Goal: Complete application form

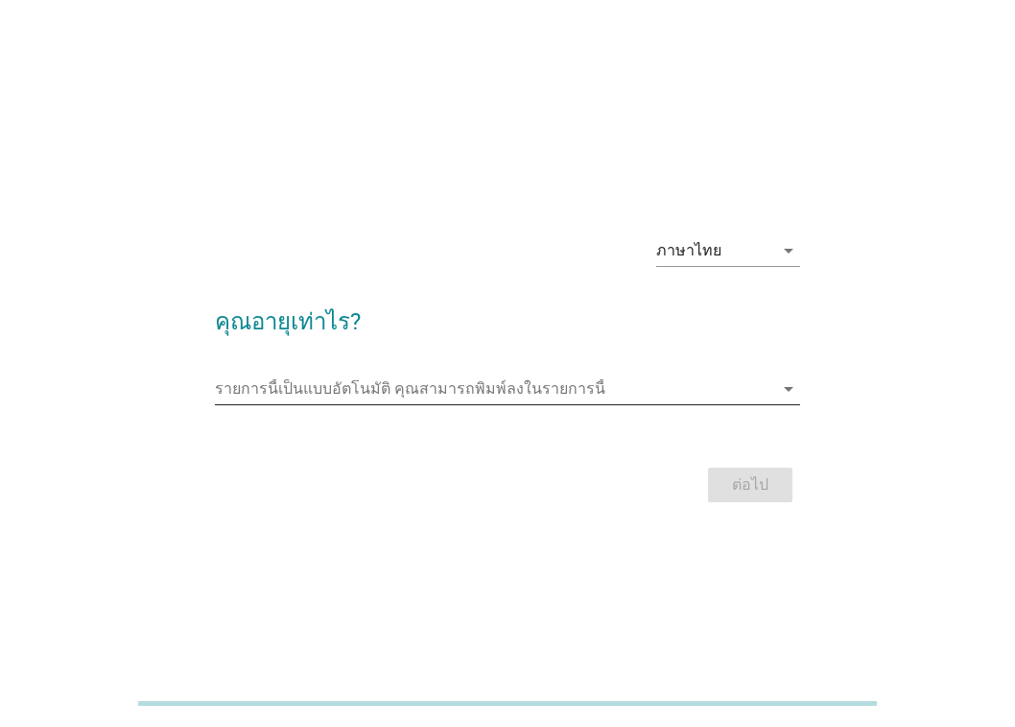
click at [405, 387] on input "รายการนี้เป็นแบบอัตโนมัติ คุณสามารถพิมพ์ลงในรายการนี้" at bounding box center [494, 388] width 558 height 31
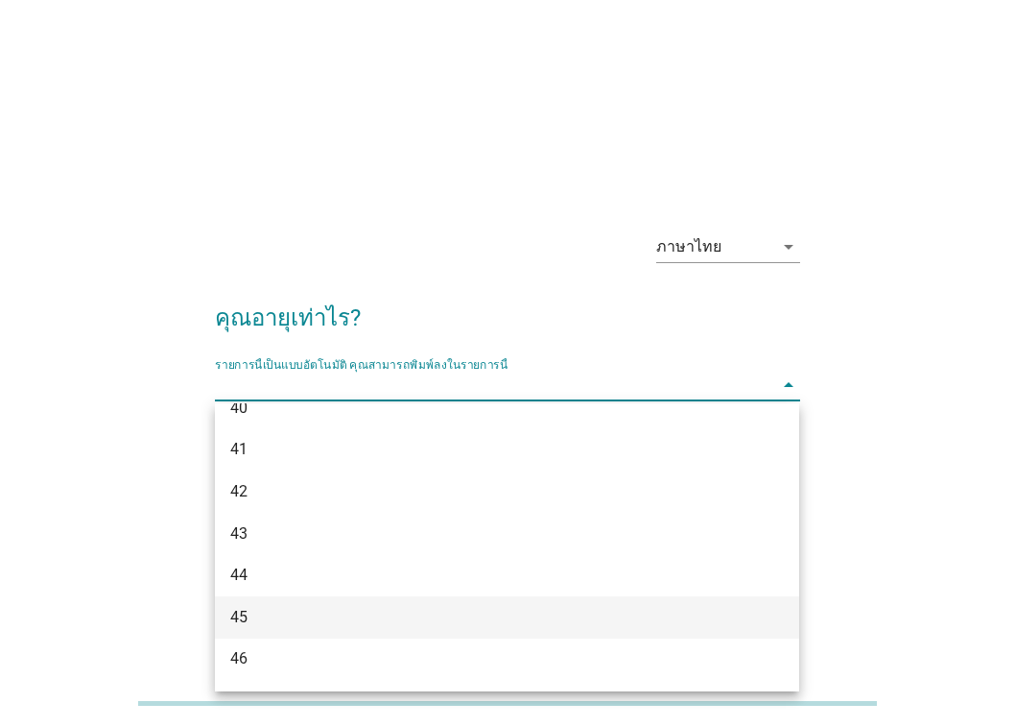
scroll to position [932, 0]
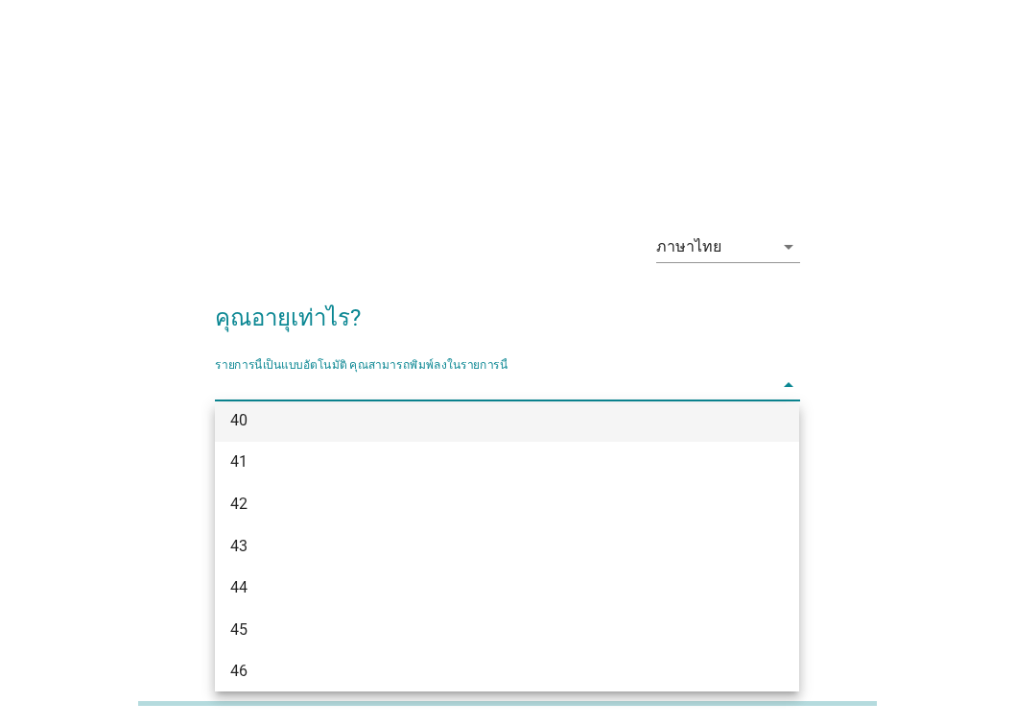
drag, startPoint x: 346, startPoint y: 457, endPoint x: 409, endPoint y: 414, distance: 75.9
click at [409, 414] on div "18 19 20 21 22 23 24 25 26 27 28 29 30 31 32 33 34 35 36 37 38 39 40 41 42 43 4…" at bounding box center [507, 315] width 585 height 1689
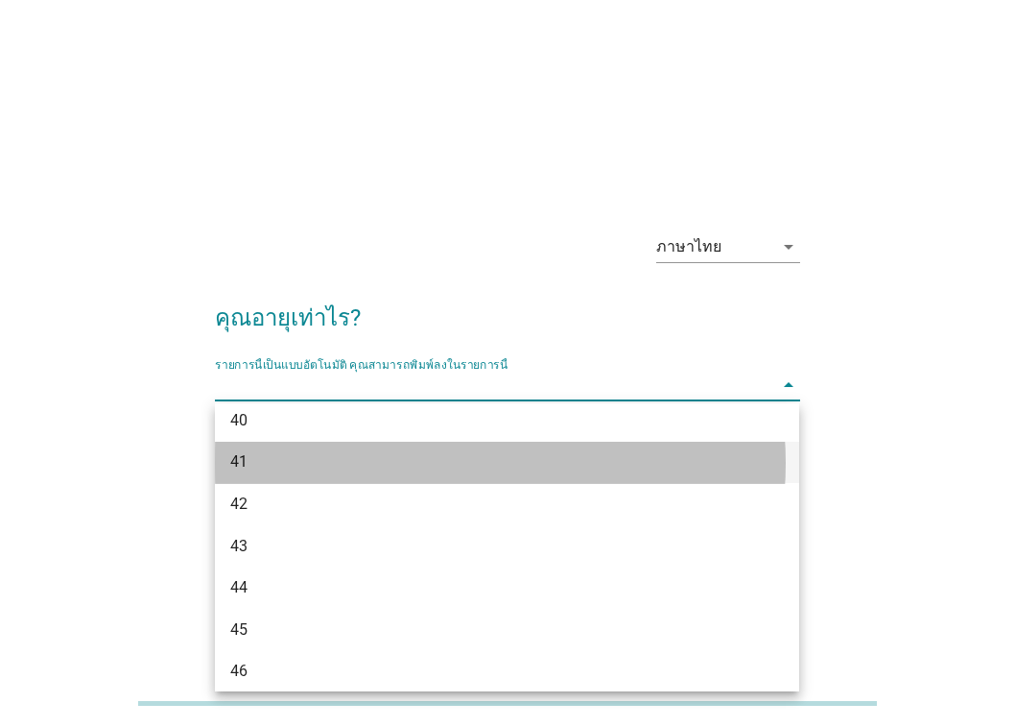
click at [401, 451] on div "41" at bounding box center [484, 461] width 508 height 23
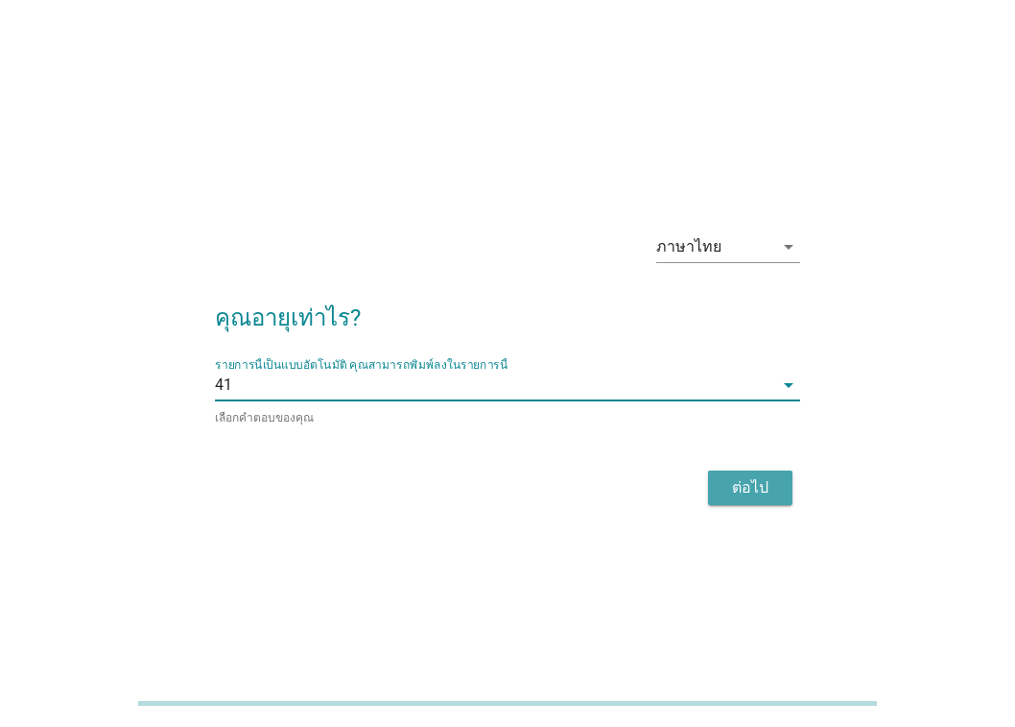
drag, startPoint x: 745, startPoint y: 489, endPoint x: 988, endPoint y: 632, distance: 282.3
click at [744, 489] on div "ต่อไป" at bounding box center [751, 487] width 54 height 23
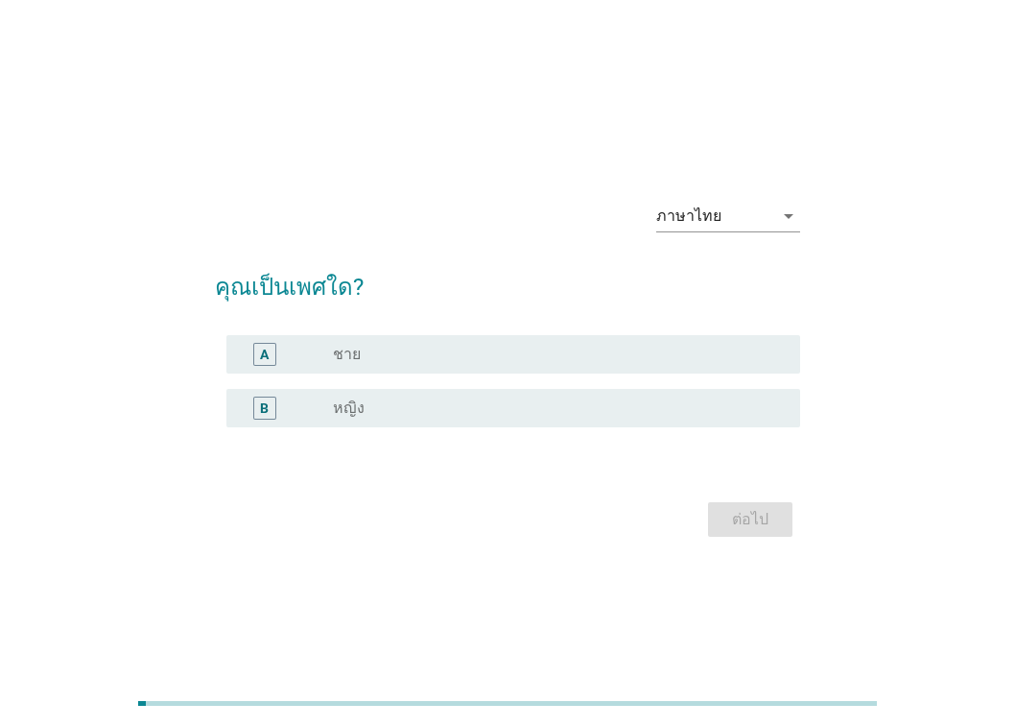
drag, startPoint x: 177, startPoint y: 488, endPoint x: 208, endPoint y: 458, distance: 43.5
click at [177, 488] on div "ภาษาไทย arrow_drop_down คุณเป็นเพศใด? A radio_button_unchecked ชาย B radio_butt…" at bounding box center [507, 364] width 923 height 388
click at [368, 399] on div "radio_button_unchecked หญิง" at bounding box center [551, 407] width 437 height 19
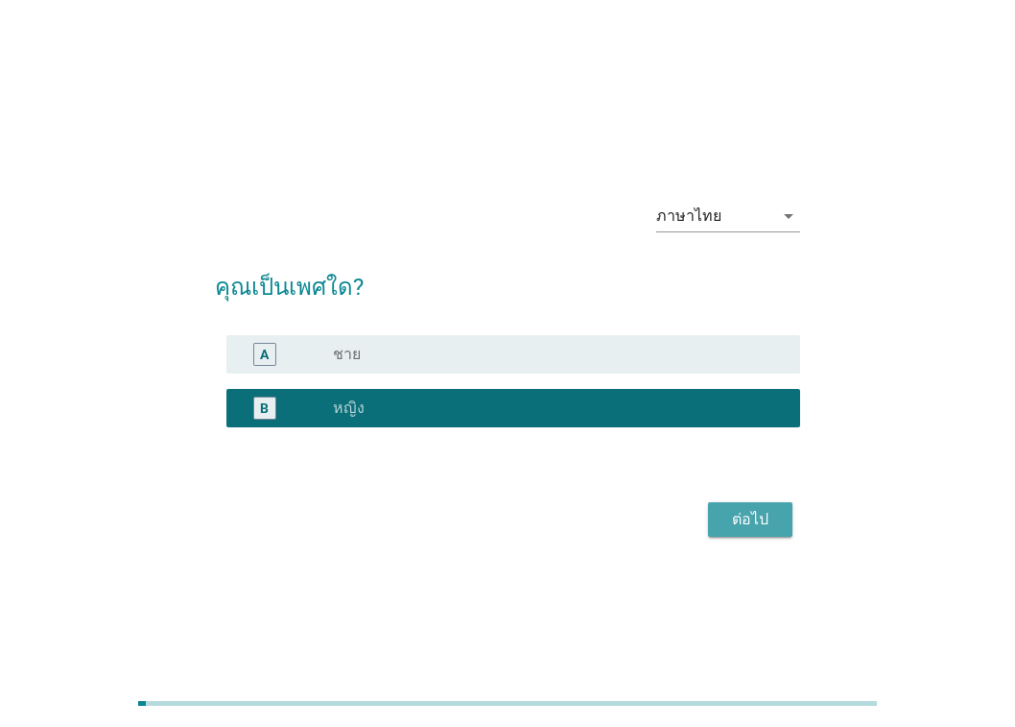
click at [739, 519] on div "ต่อไป" at bounding box center [751, 519] width 54 height 23
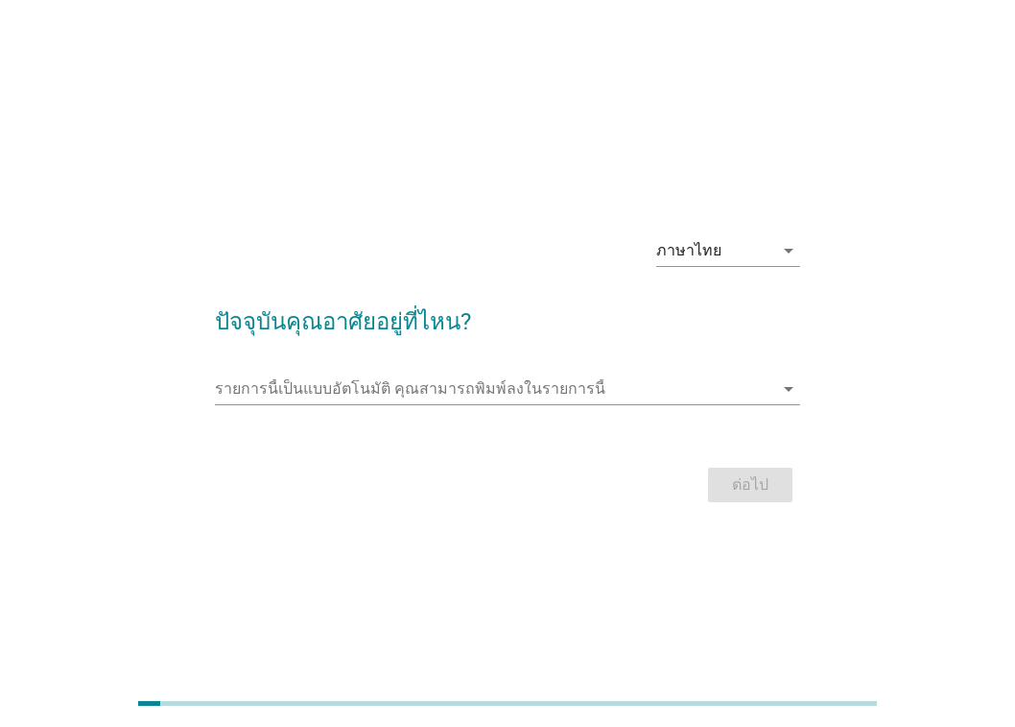
click at [46, 358] on div "ภาษาไทย arrow_drop_down ปัจจุบันคุณอาศัยอยู่ที่ไหน? รายการนี้เป็นแบบอัตโนมัติ […" at bounding box center [507, 363] width 923 height 319
click at [491, 391] on input "รายการนี้เป็นแบบอัตโนมัติ คุณสามารถพิมพ์ลงในรายการนี้" at bounding box center [494, 388] width 558 height 31
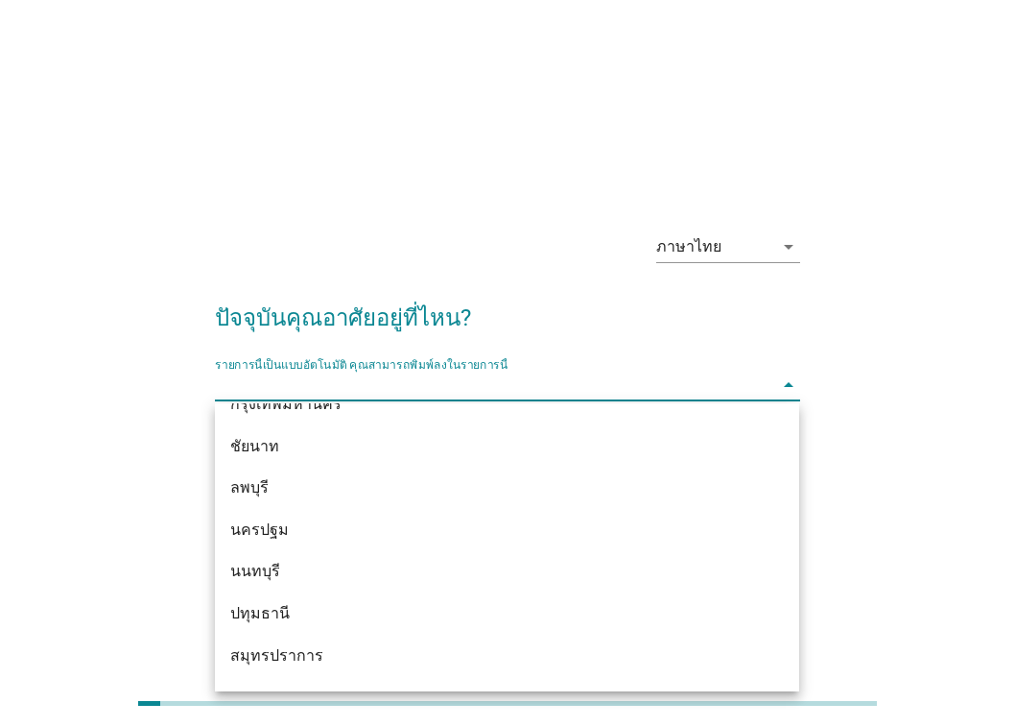
scroll to position [1688, 0]
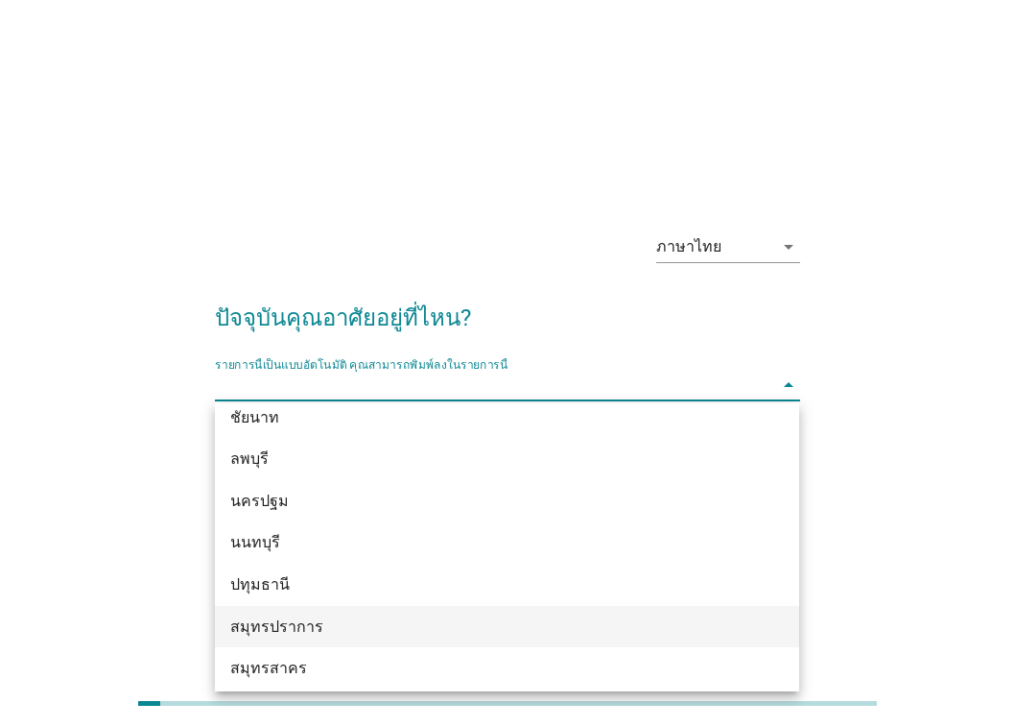
click at [477, 635] on div "สมุทรปราการ" at bounding box center [484, 626] width 508 height 23
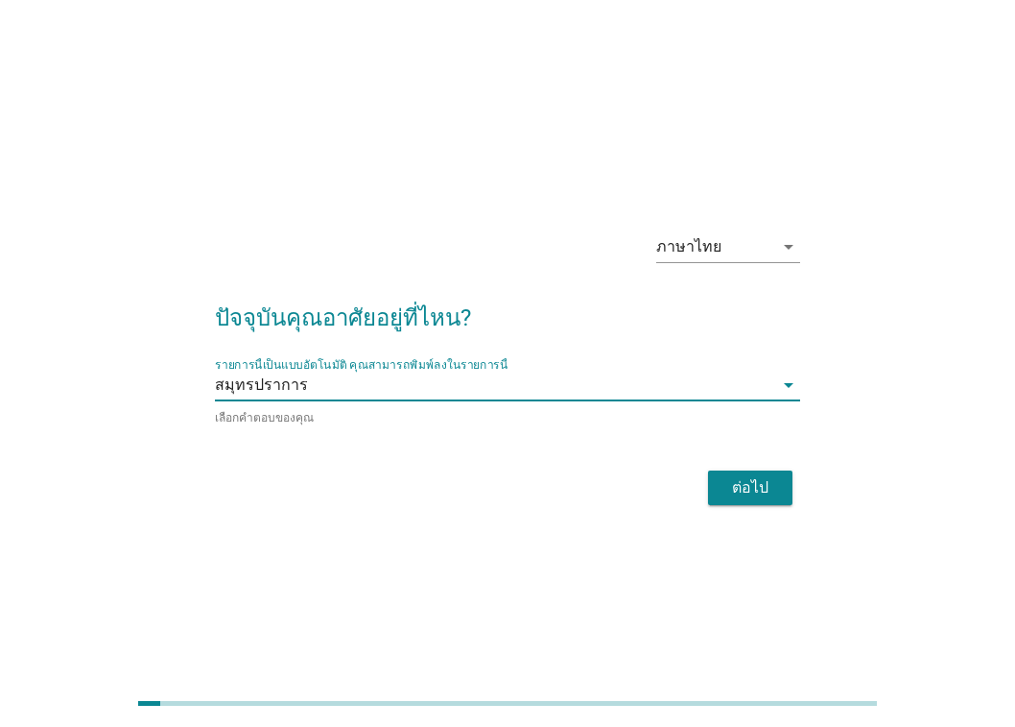
click at [747, 497] on button "ต่อไป" at bounding box center [750, 487] width 84 height 35
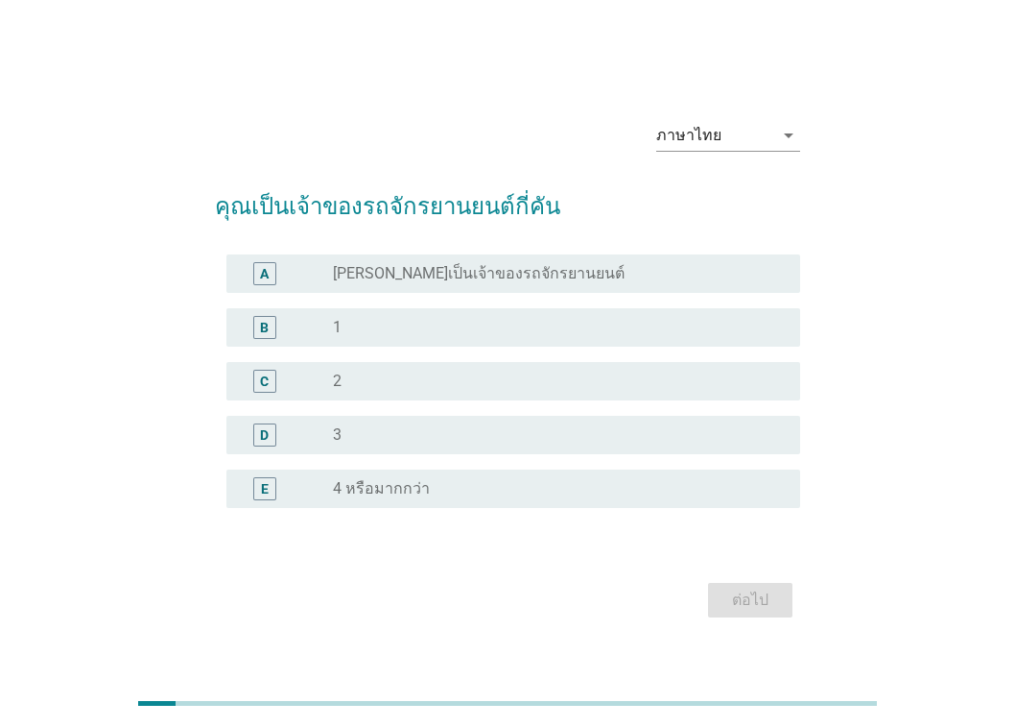
click at [479, 327] on div "radio_button_unchecked 1" at bounding box center [551, 327] width 437 height 19
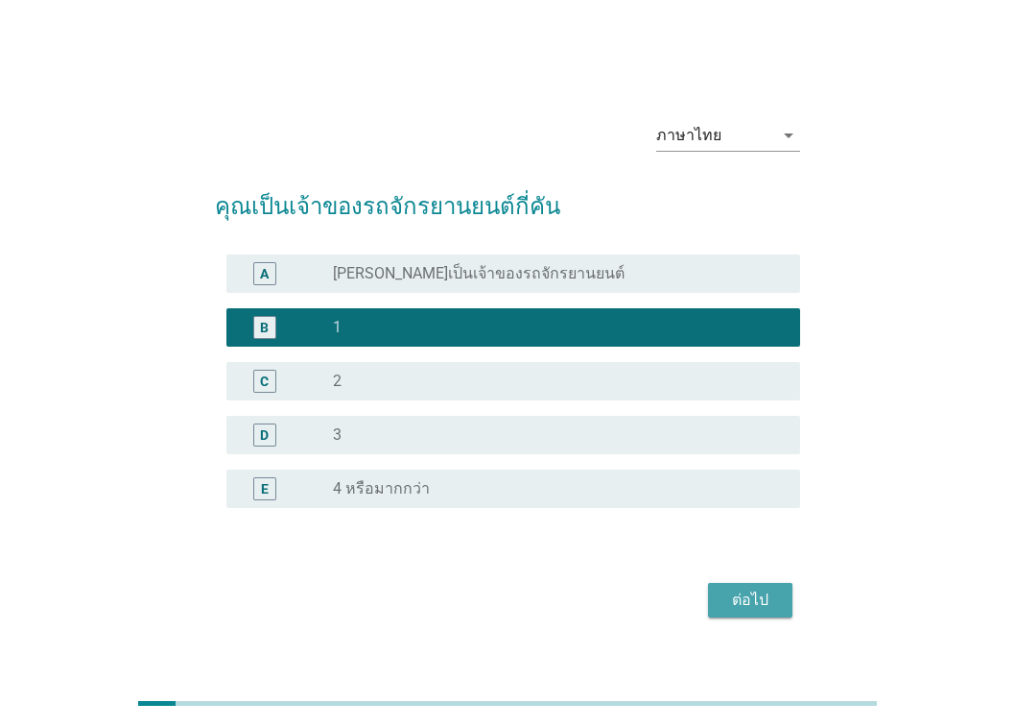
click at [761, 602] on div "ต่อไป" at bounding box center [751, 599] width 54 height 23
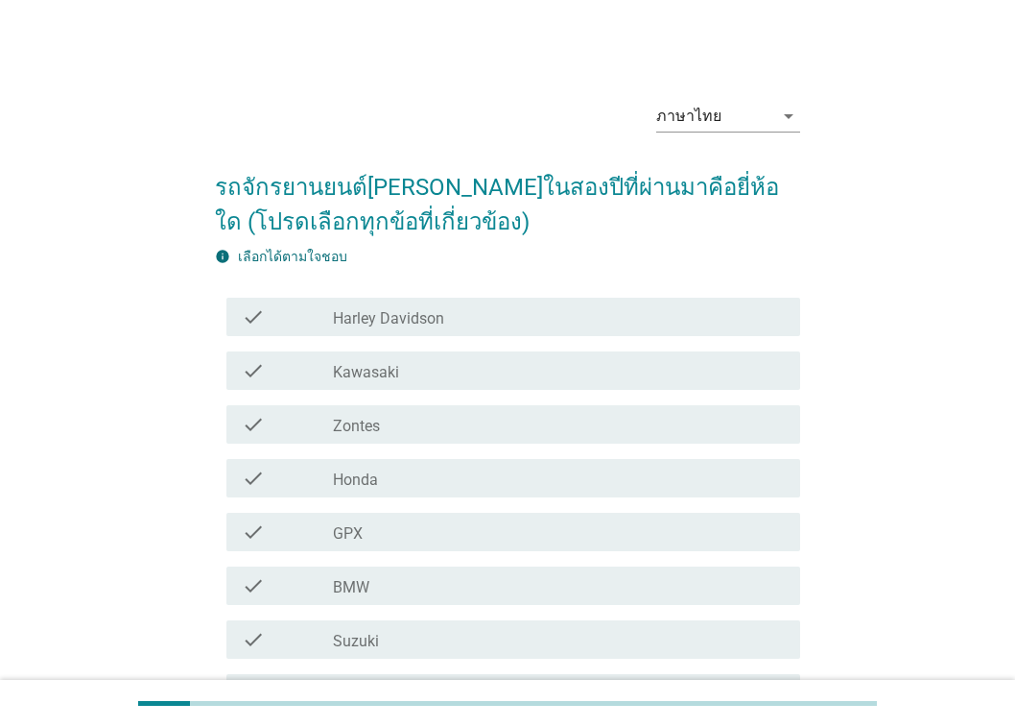
click at [419, 485] on div "check_box_outline_blank Honda" at bounding box center [559, 477] width 452 height 23
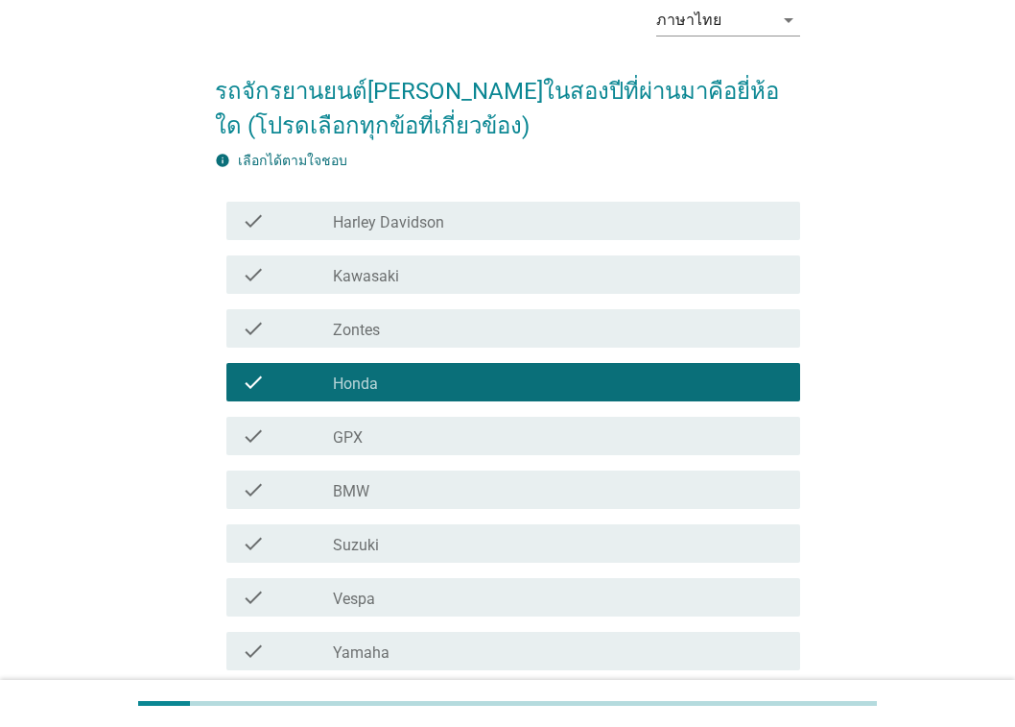
scroll to position [317, 0]
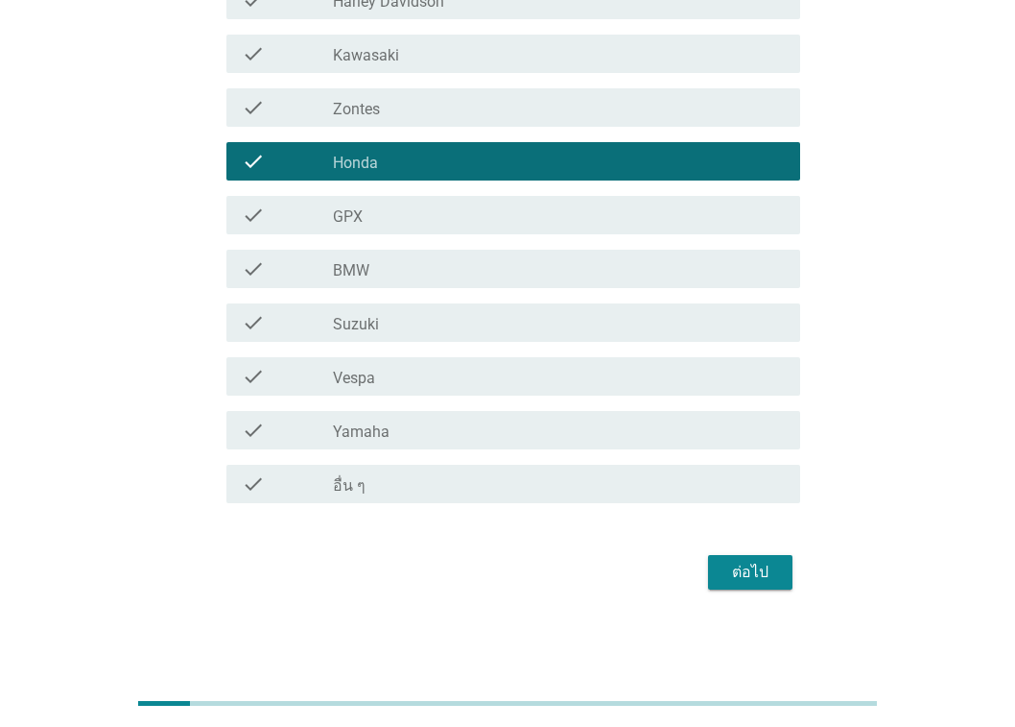
click at [740, 564] on div "ต่อไป" at bounding box center [751, 572] width 54 height 23
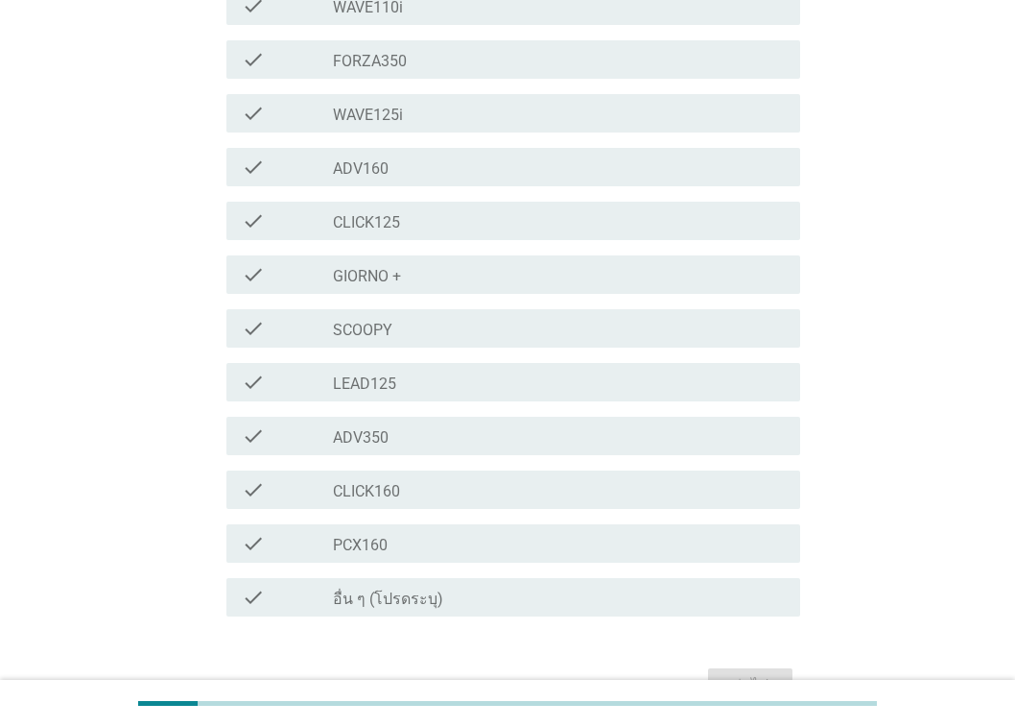
scroll to position [401, 0]
drag, startPoint x: 346, startPoint y: 299, endPoint x: 372, endPoint y: 324, distance: 36.7
click at [346, 319] on label "SCOOPY" at bounding box center [363, 328] width 60 height 19
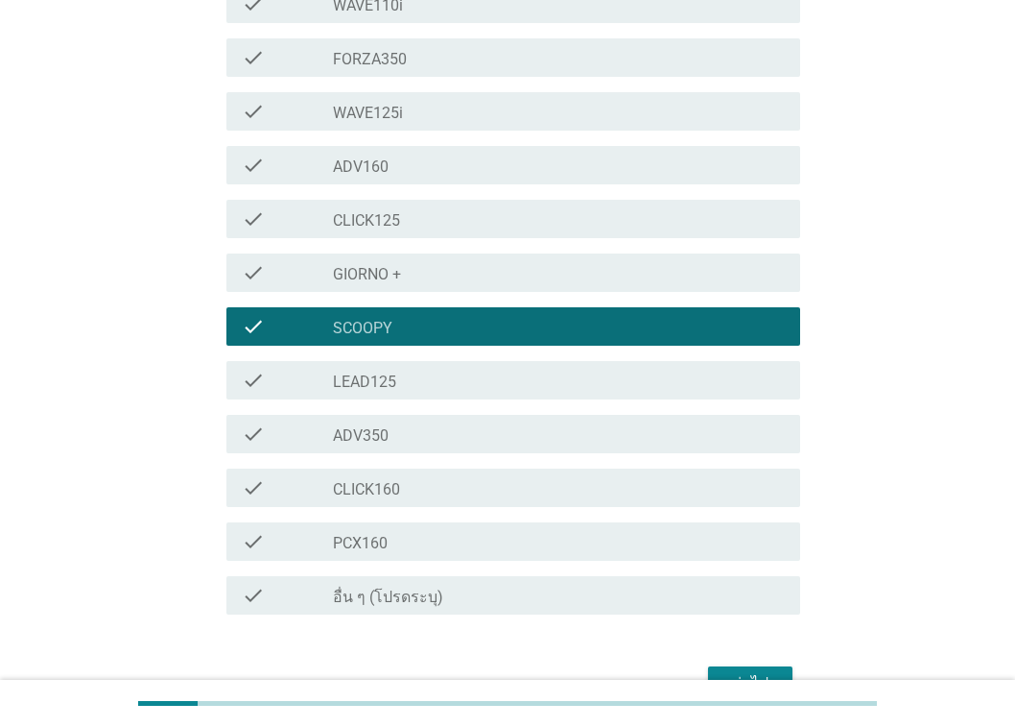
click at [753, 666] on button "ต่อไป" at bounding box center [750, 683] width 84 height 35
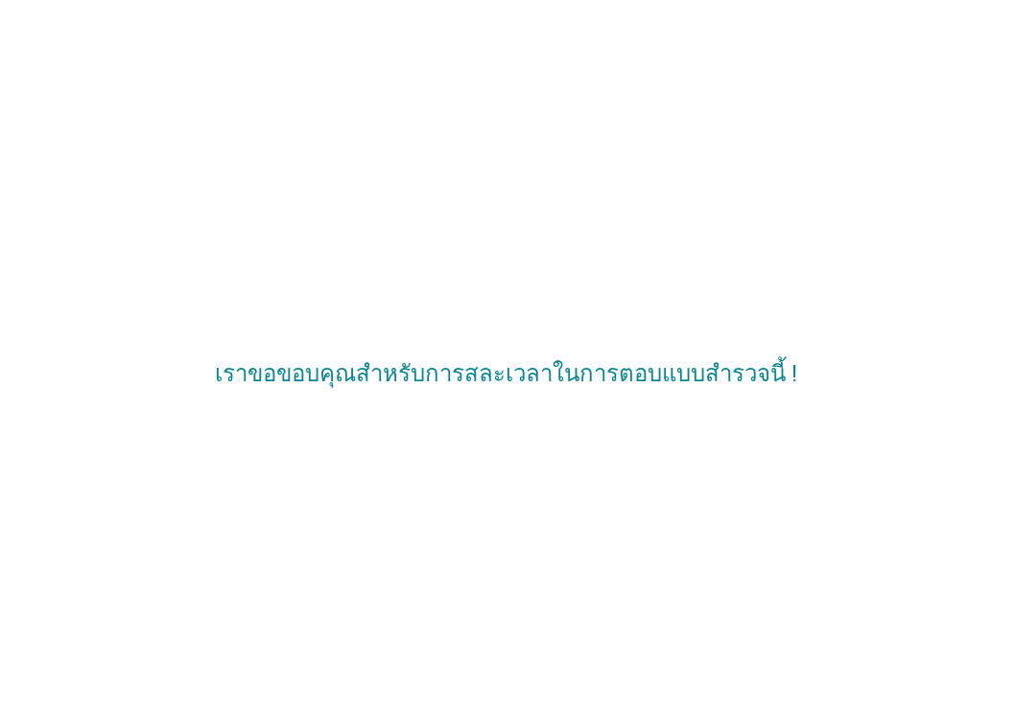
scroll to position [0, 0]
